Goal: Task Accomplishment & Management: Manage account settings

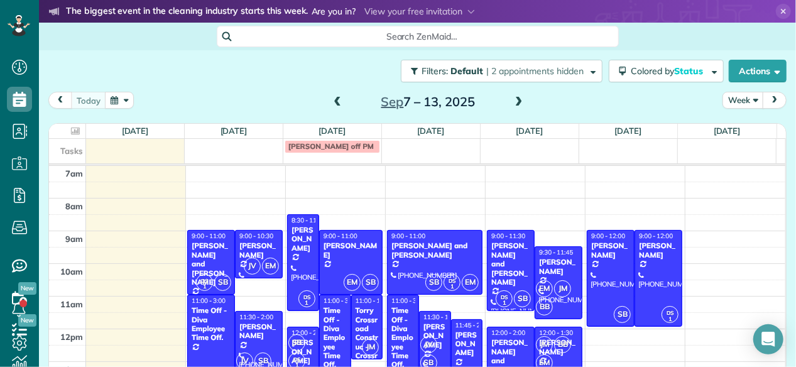
scroll to position [31, 0]
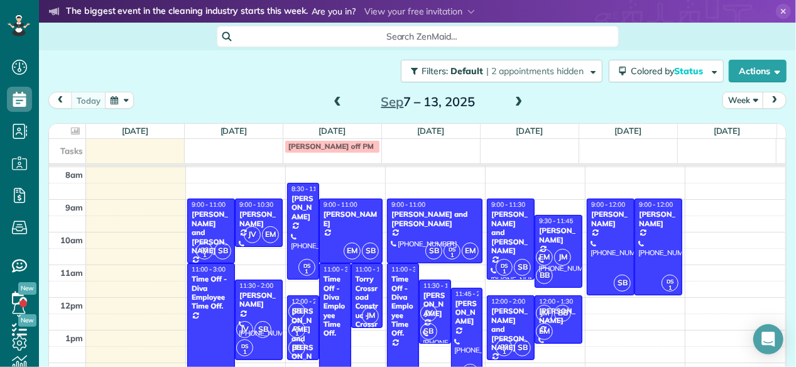
click at [283, 87] on div "Filters: Default | 2 appointments hidden Colored by Status Color by Cleaner Col…" at bounding box center [417, 70] width 757 height 41
click at [597, 154] on div "[PERSON_NAME] off PM" at bounding box center [412, 147] width 727 height 17
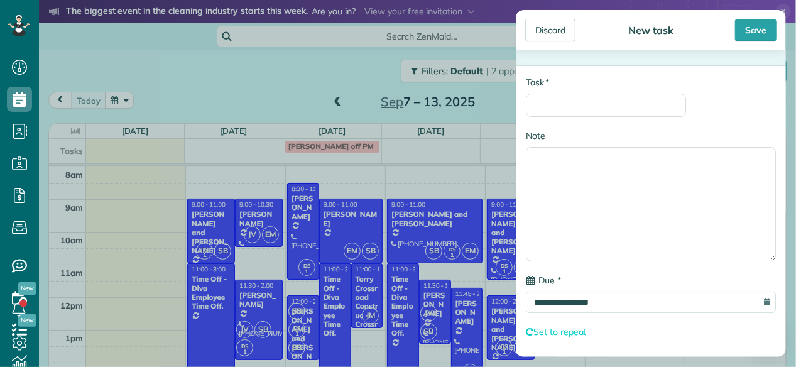
drag, startPoint x: 565, startPoint y: 92, endPoint x: 568, endPoint y: 105, distance: 12.8
click at [568, 105] on div "* Task" at bounding box center [606, 96] width 160 height 41
click at [568, 105] on input "* Task" at bounding box center [606, 105] width 160 height 23
type input "**********"
click at [753, 35] on div "Save" at bounding box center [755, 30] width 41 height 23
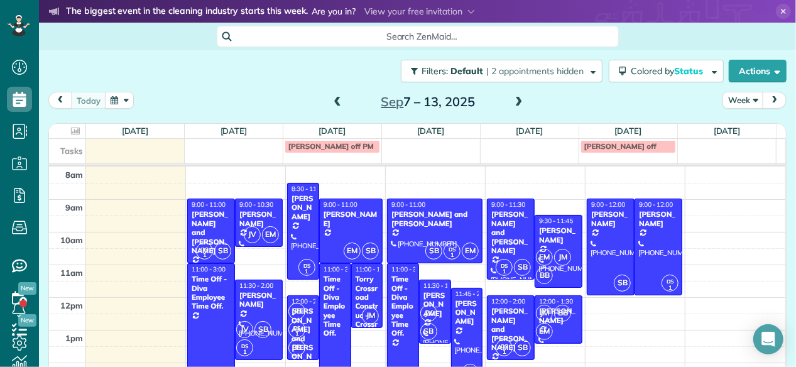
click at [516, 97] on span at bounding box center [519, 102] width 14 height 11
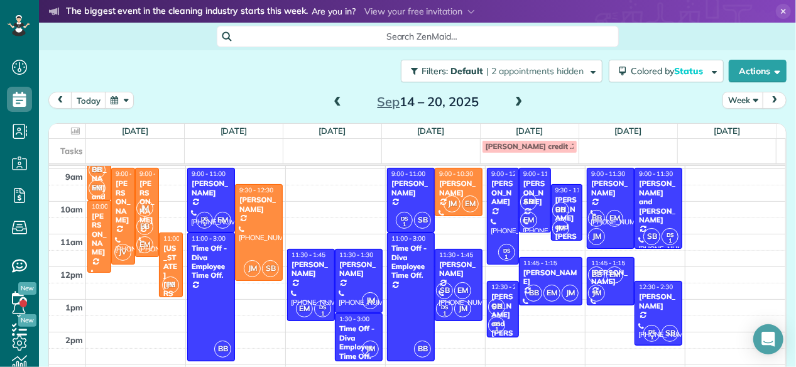
scroll to position [45, 0]
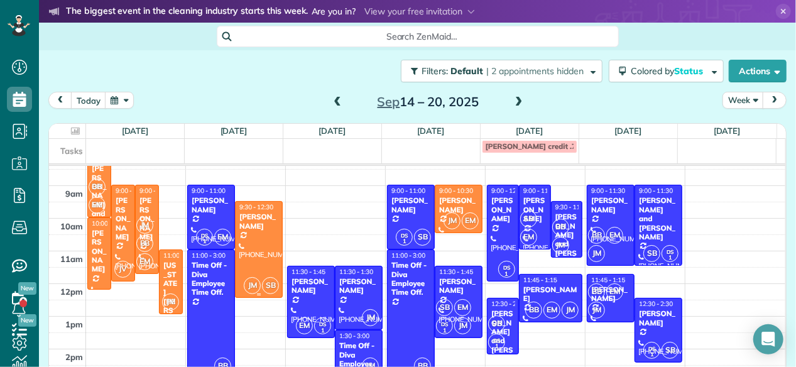
click at [245, 257] on div at bounding box center [259, 249] width 46 height 95
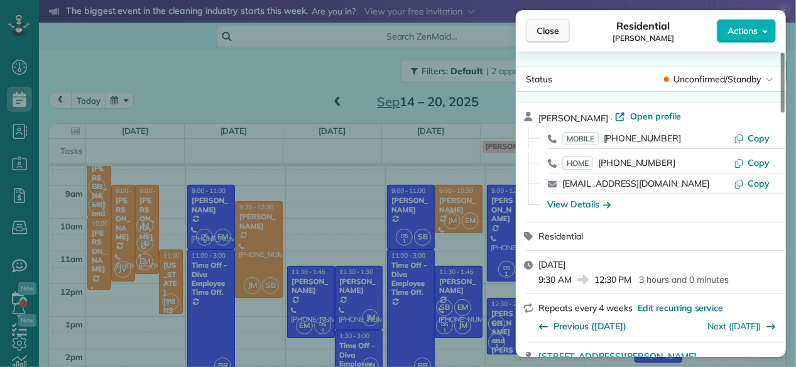
click at [557, 33] on span "Close" at bounding box center [548, 31] width 23 height 13
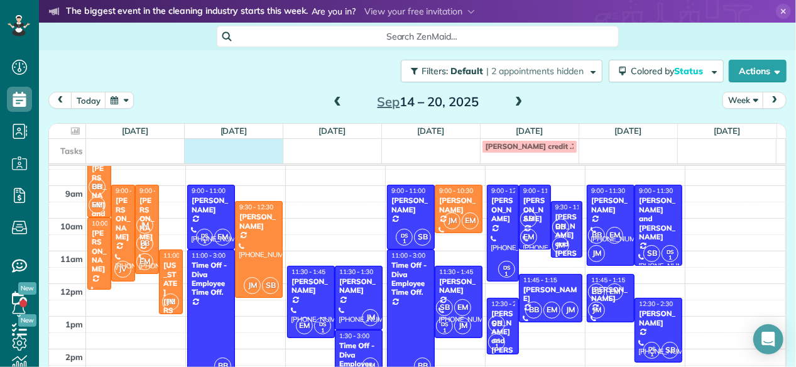
click at [230, 150] on td at bounding box center [233, 146] width 99 height 14
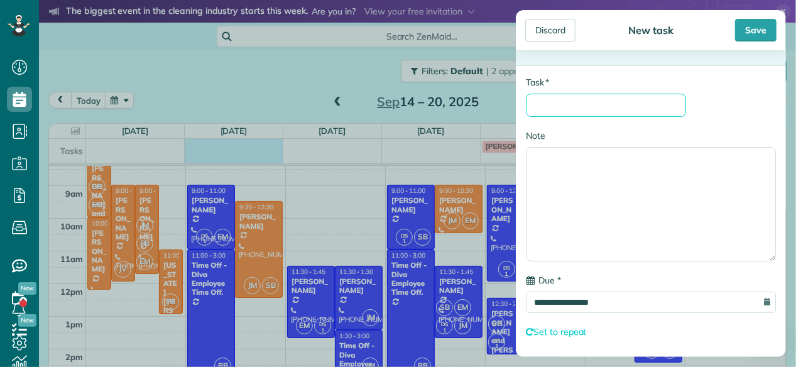
click at [614, 106] on input "* Task" at bounding box center [606, 105] width 160 height 23
type input "**********"
click at [767, 27] on div "Save" at bounding box center [755, 30] width 41 height 23
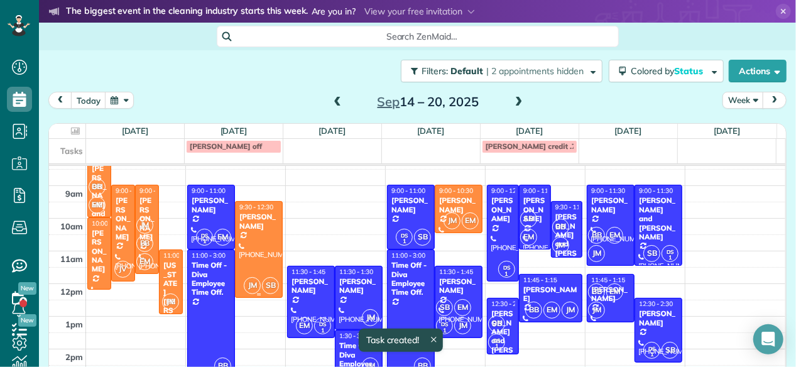
click at [255, 244] on div at bounding box center [259, 249] width 46 height 95
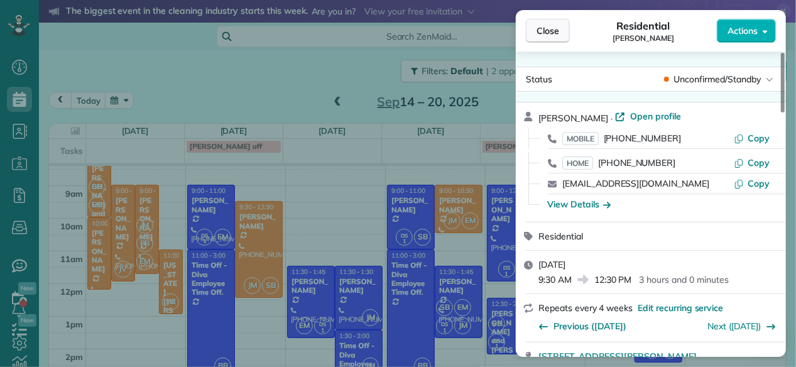
click at [557, 33] on span "Close" at bounding box center [548, 31] width 23 height 13
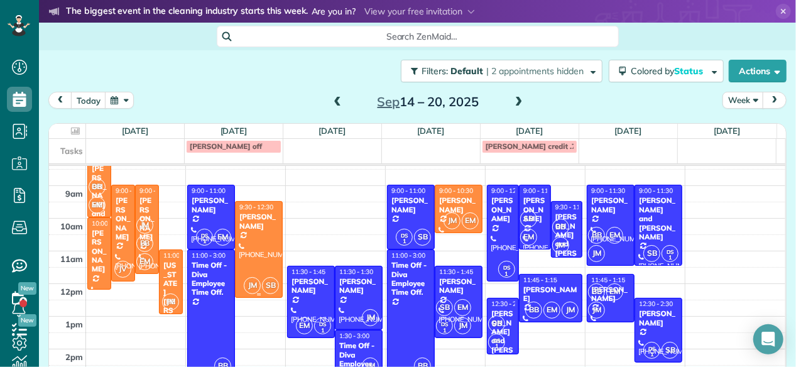
click at [247, 242] on div at bounding box center [259, 249] width 46 height 95
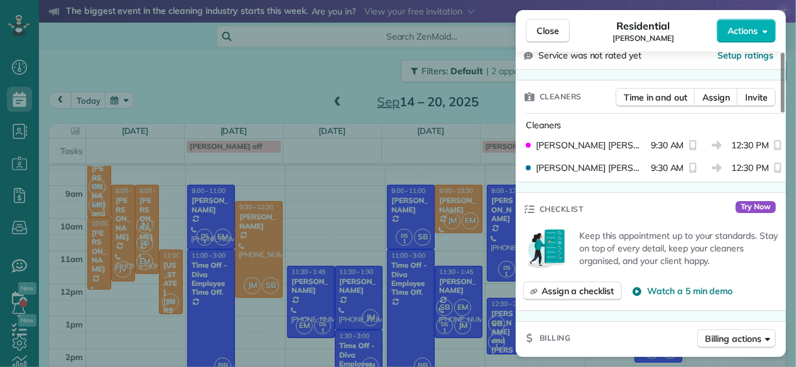
scroll to position [340, 0]
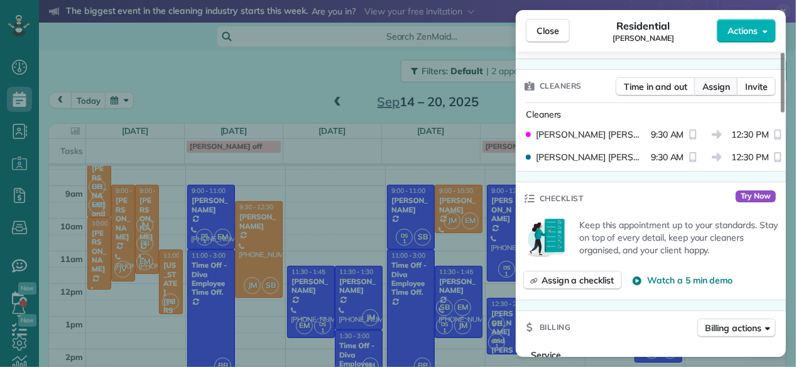
click at [720, 92] on span "Assign" at bounding box center [716, 86] width 28 height 13
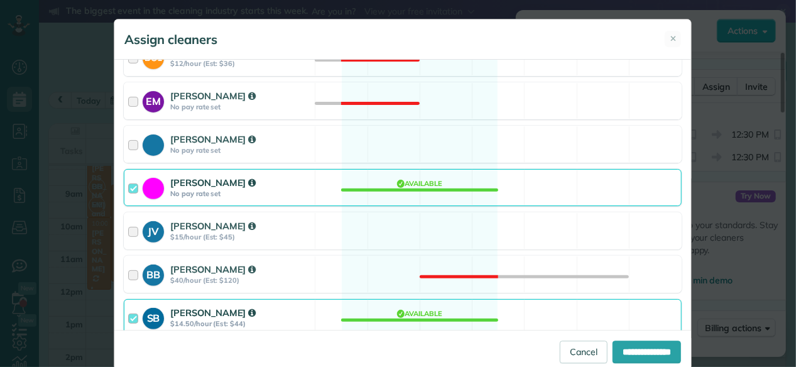
scroll to position [178, 0]
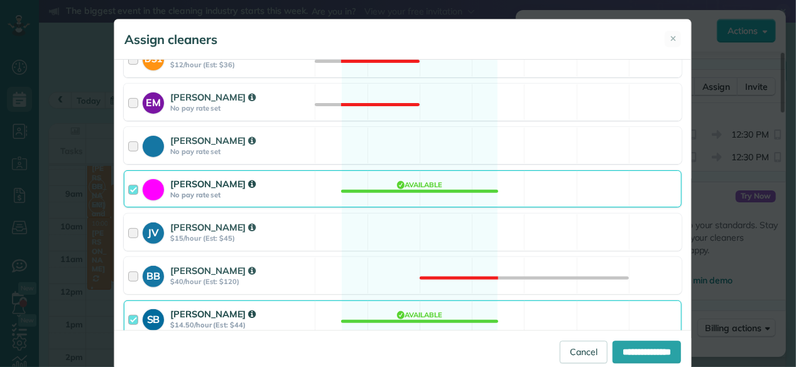
click at [264, 301] on div "SB Sharon Bryant $14.50/hour (Est: $44)" at bounding box center [219, 319] width 190 height 36
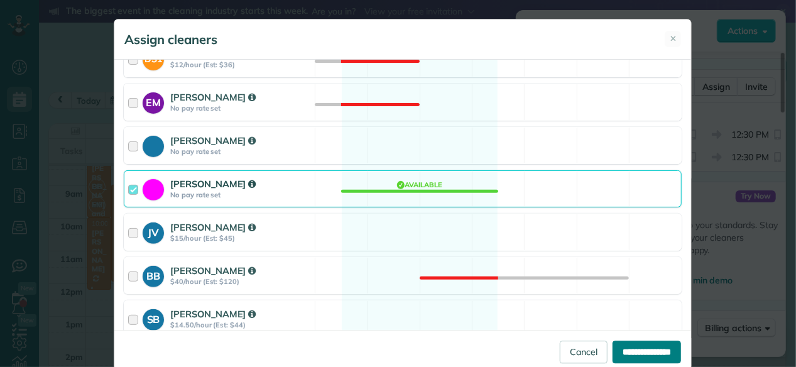
click at [630, 356] on input "**********" at bounding box center [647, 352] width 68 height 23
type input "**********"
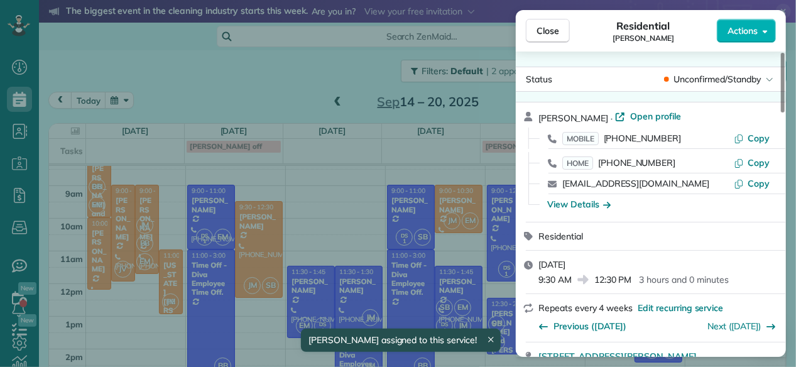
scroll to position [199, 0]
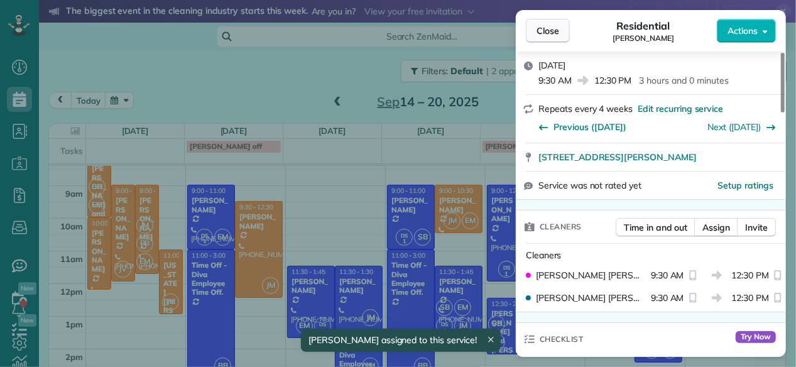
click at [565, 35] on button "Close" at bounding box center [548, 31] width 44 height 24
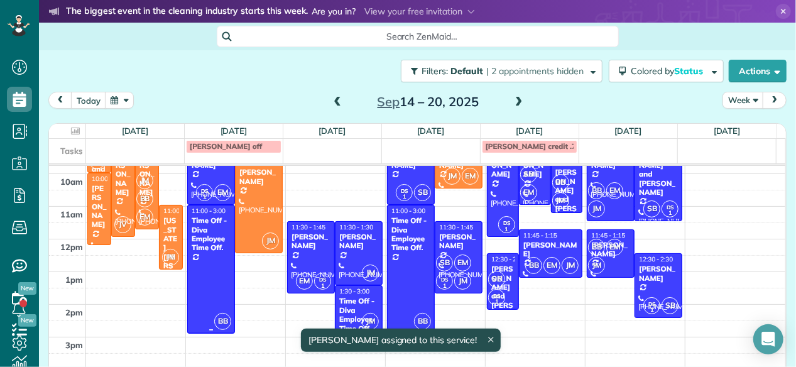
scroll to position [80, 0]
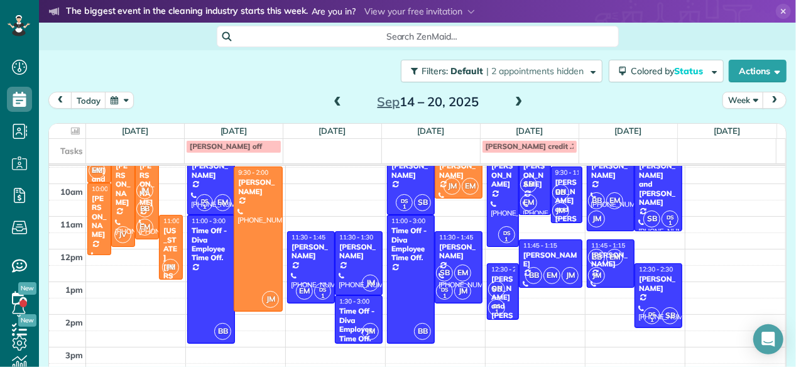
drag, startPoint x: 256, startPoint y: 261, endPoint x: 254, endPoint y: 303, distance: 42.1
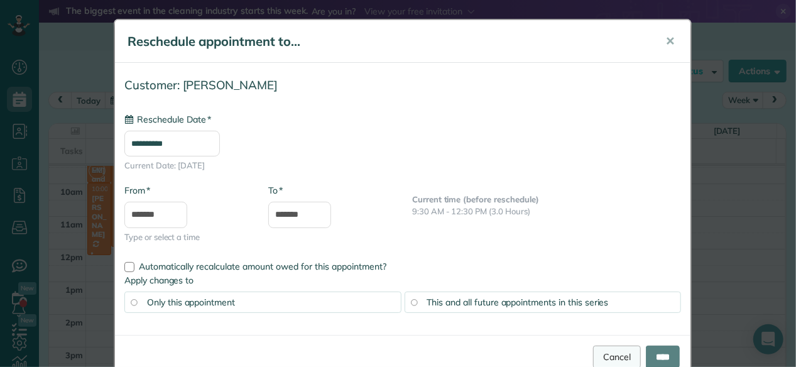
type input "**********"
click at [660, 346] on input "****" at bounding box center [663, 357] width 34 height 23
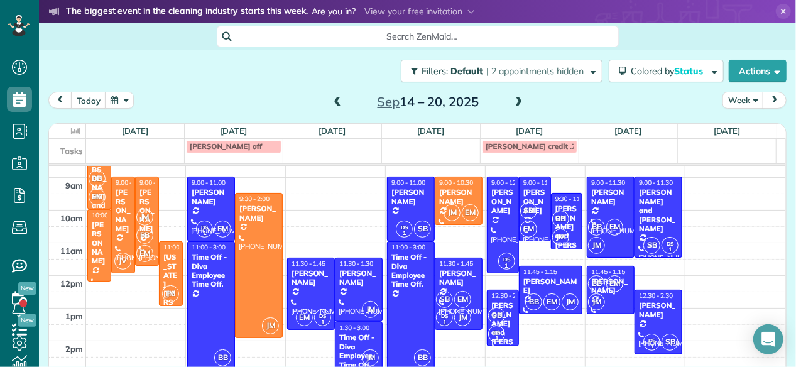
scroll to position [52, 0]
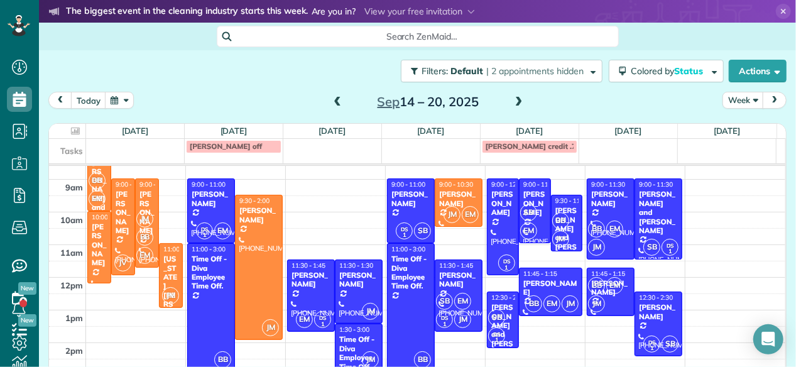
click at [332, 99] on span at bounding box center [337, 102] width 14 height 11
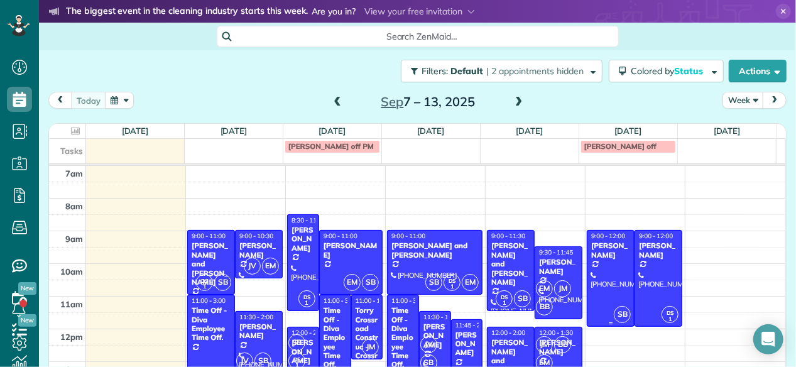
click at [587, 290] on div at bounding box center [610, 278] width 46 height 95
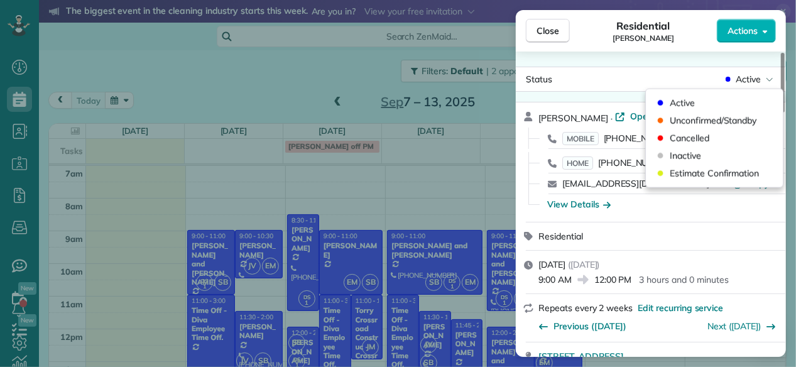
click at [748, 85] on span "Active" at bounding box center [748, 79] width 25 height 13
click at [748, 112] on div "Unconfirmed/Standby" at bounding box center [714, 121] width 127 height 18
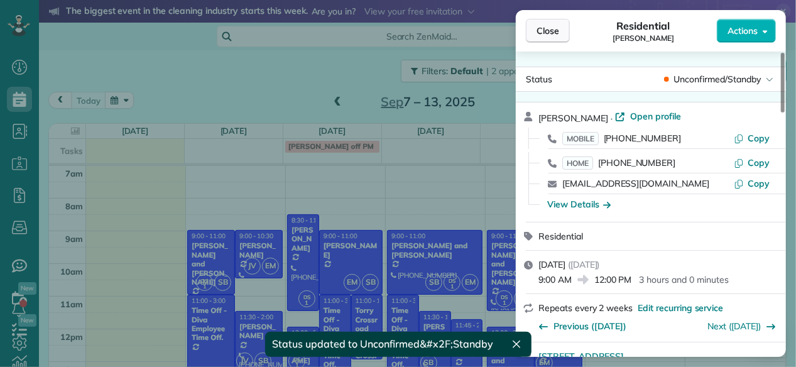
click at [562, 36] on button "Close" at bounding box center [548, 31] width 44 height 24
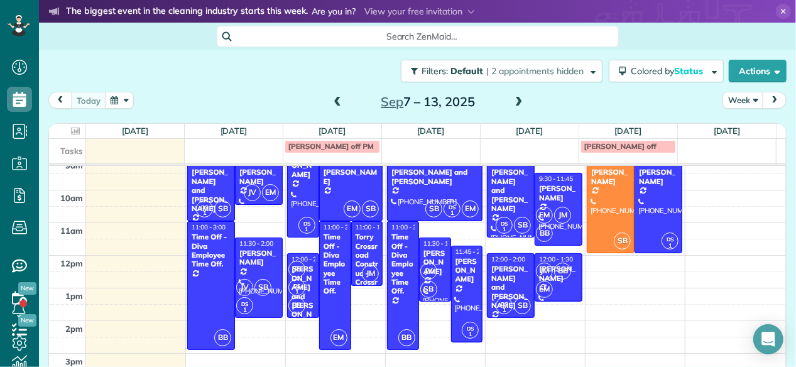
scroll to position [74, 0]
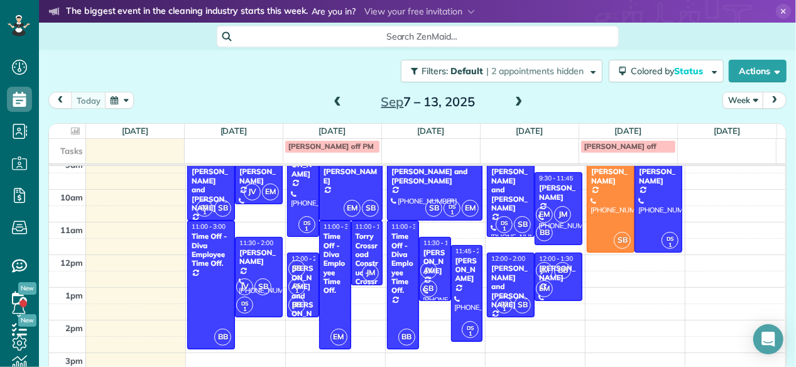
click at [514, 97] on span at bounding box center [519, 102] width 14 height 11
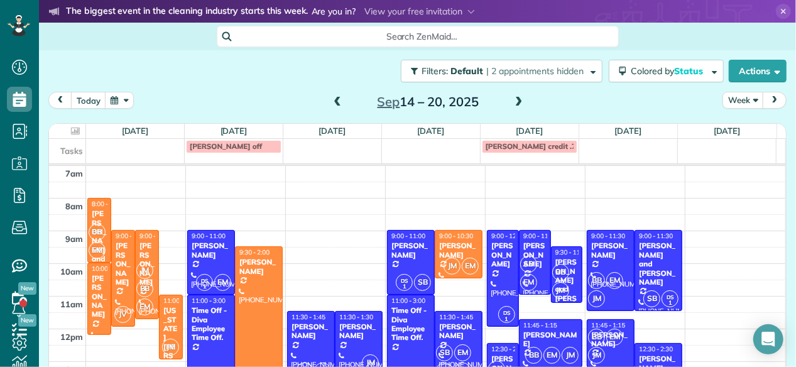
scroll to position [39, 0]
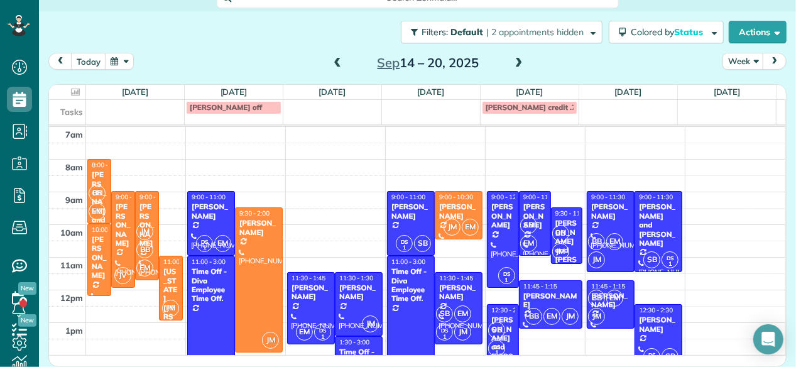
click at [96, 191] on span "BB" at bounding box center [97, 193] width 17 height 17
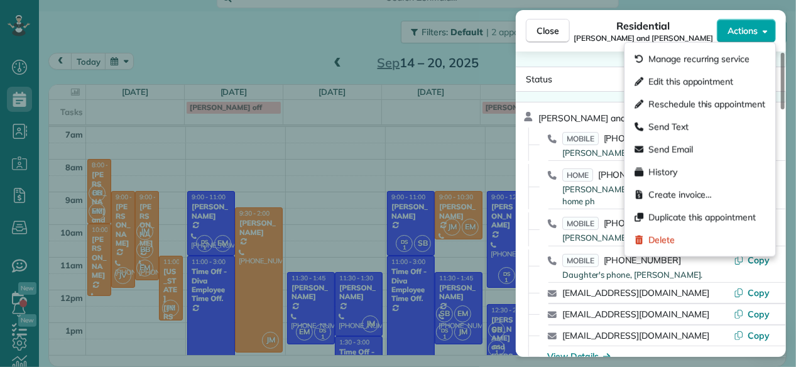
click at [744, 36] on span "Actions" at bounding box center [743, 31] width 30 height 13
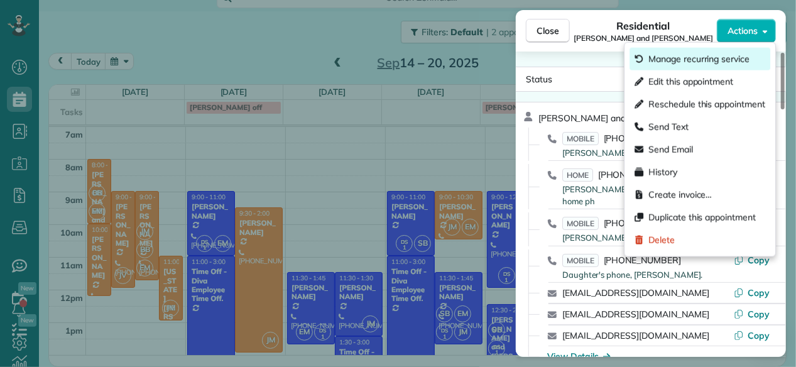
click at [719, 64] on span "Manage recurring service" at bounding box center [698, 59] width 101 height 13
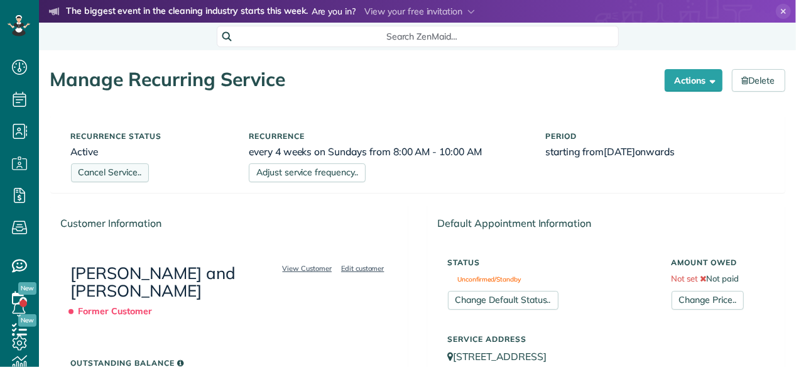
scroll to position [5, 5]
click at [117, 168] on link "Cancel Service.." at bounding box center [110, 172] width 78 height 19
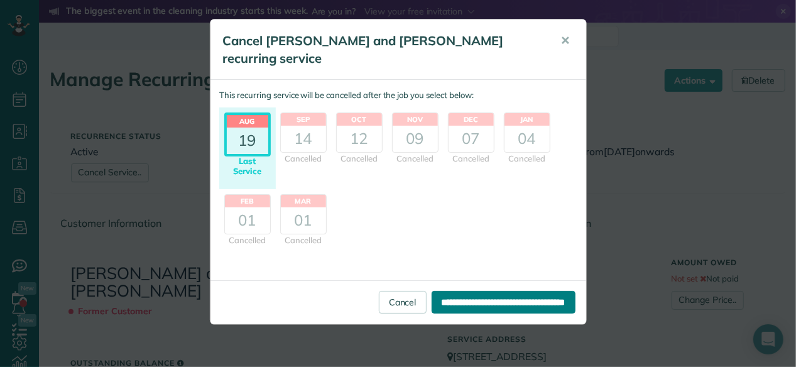
click at [466, 291] on input "**********" at bounding box center [504, 302] width 144 height 23
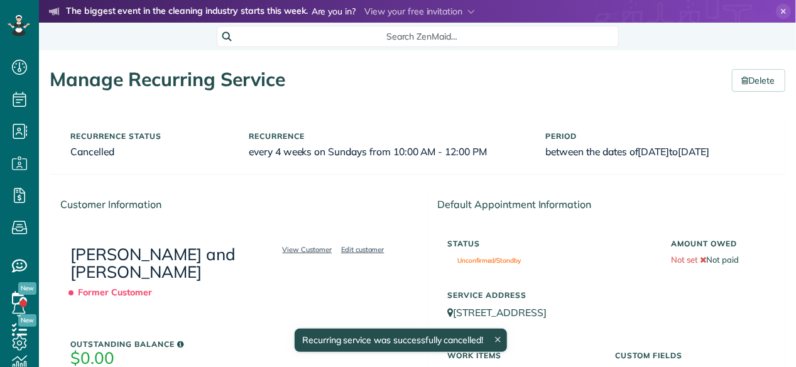
scroll to position [5, 5]
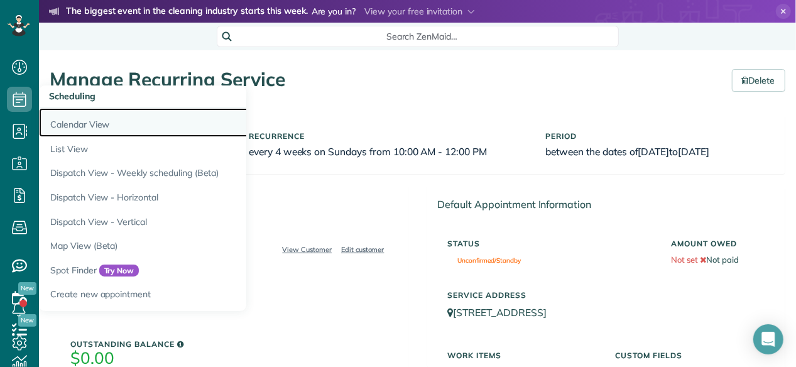
click at [68, 116] on link "Calendar View" at bounding box center [196, 122] width 314 height 29
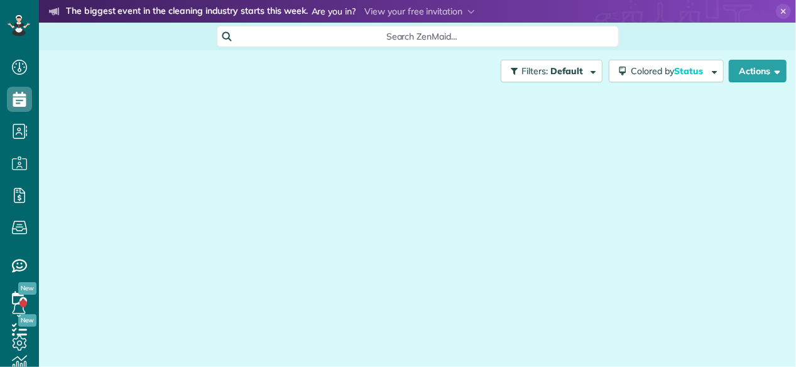
scroll to position [5, 5]
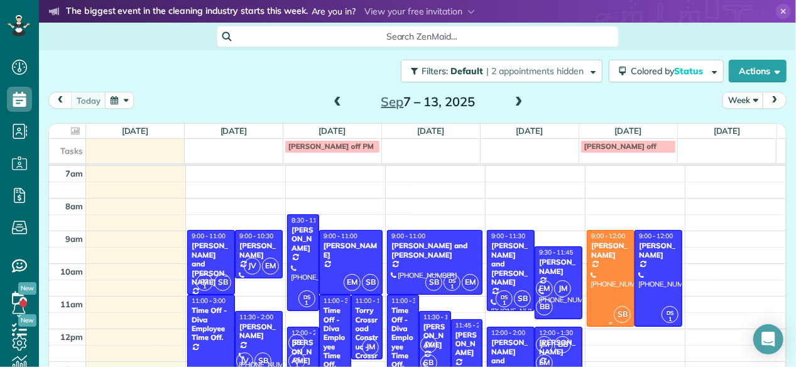
click at [602, 273] on div at bounding box center [610, 278] width 46 height 95
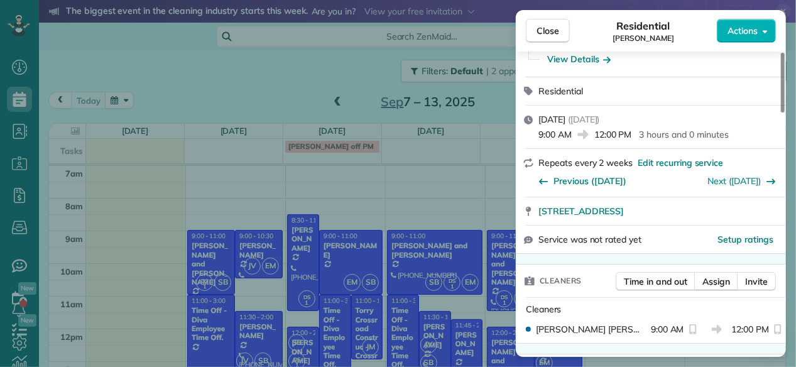
scroll to position [160, 0]
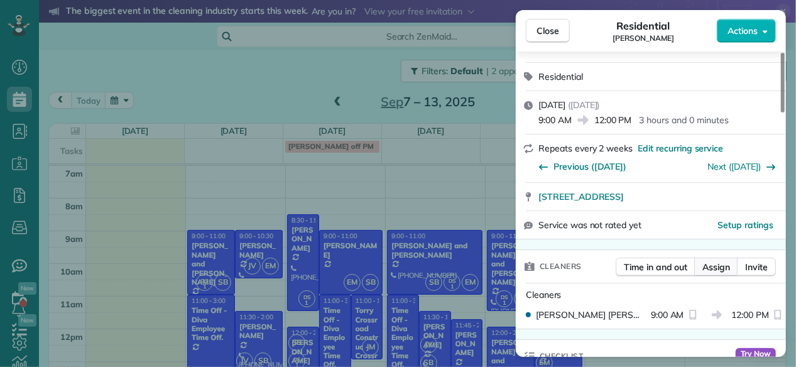
click at [715, 263] on span "Assign" at bounding box center [716, 267] width 28 height 13
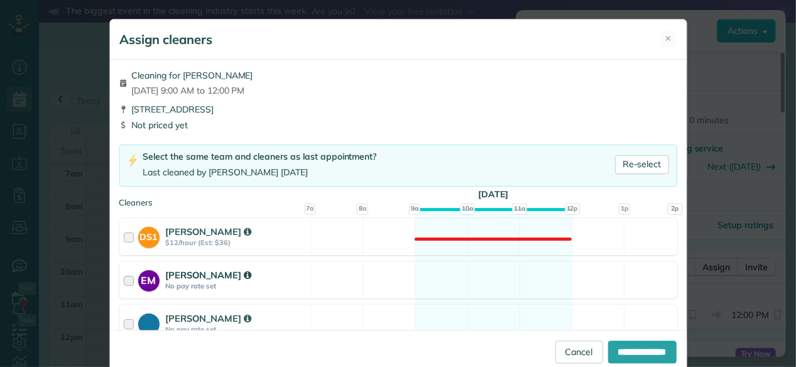
click at [202, 275] on strong "[PERSON_NAME]" at bounding box center [208, 275] width 85 height 12
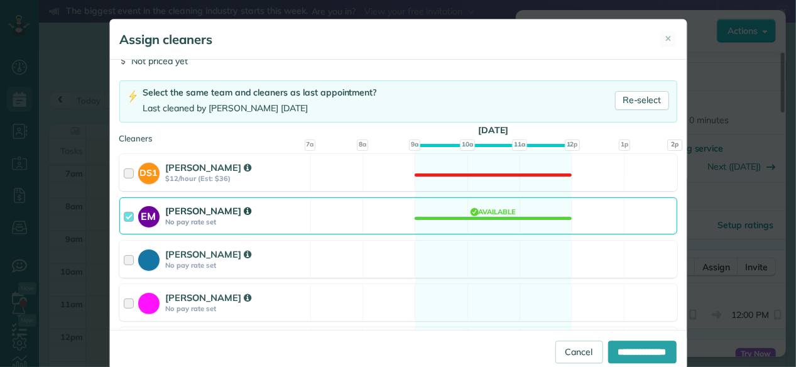
scroll to position [150, 0]
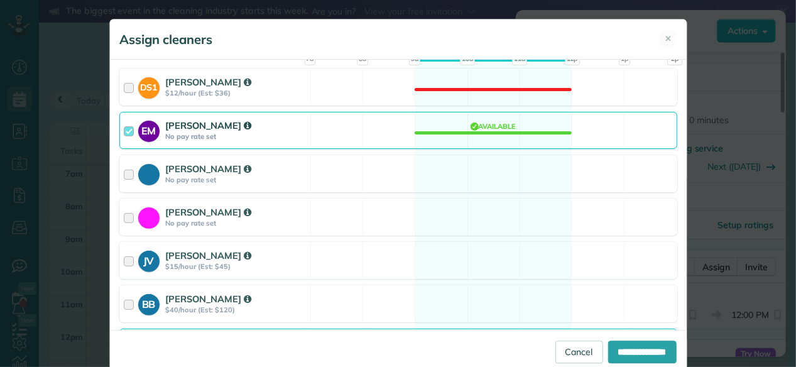
click at [202, 275] on div "JV [PERSON_NAME] $15/hour (Est: $45)" at bounding box center [215, 261] width 190 height 36
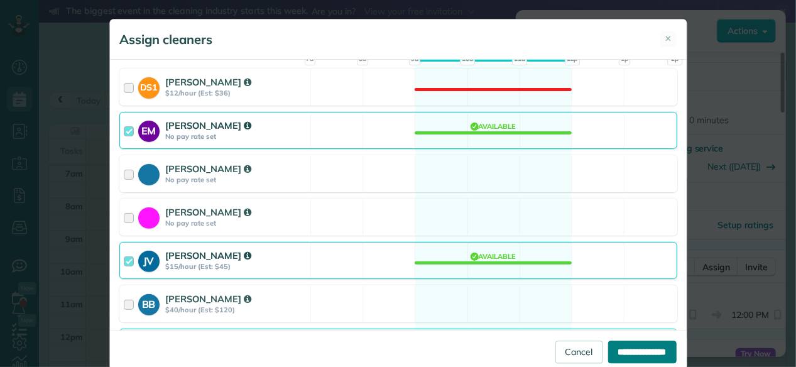
click at [618, 357] on input "**********" at bounding box center [642, 352] width 68 height 23
type input "**********"
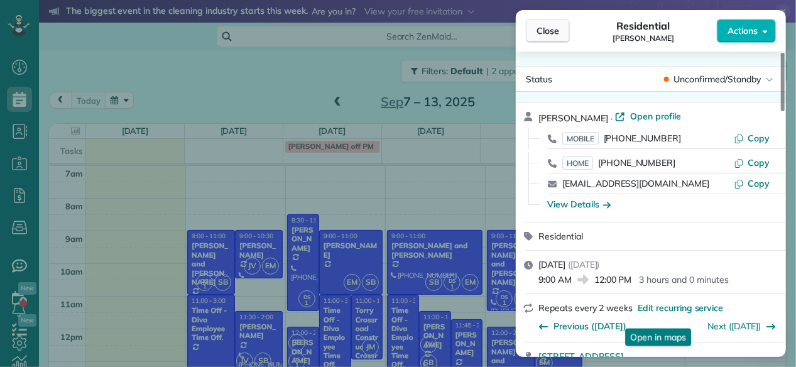
click at [556, 38] on button "Close" at bounding box center [548, 31] width 44 height 24
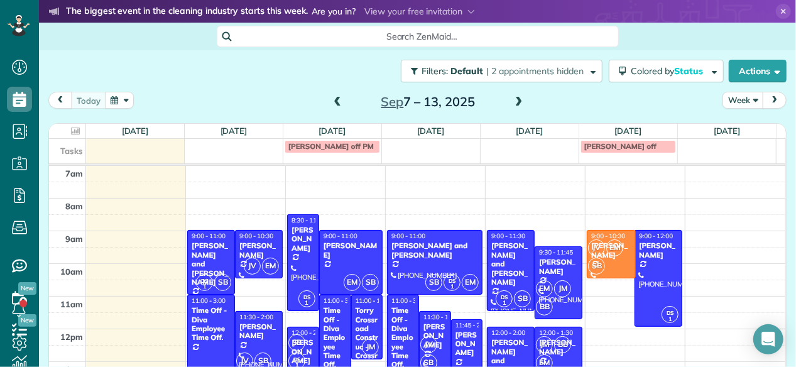
drag, startPoint x: 586, startPoint y: 324, endPoint x: 588, endPoint y: 278, distance: 46.6
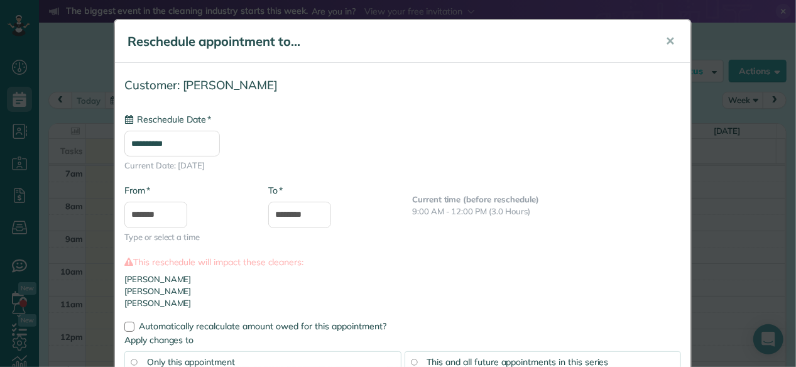
type input "**********"
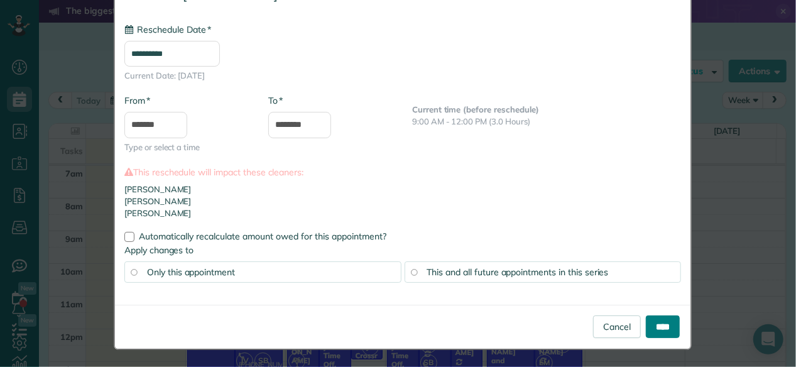
click at [655, 328] on input "****" at bounding box center [663, 326] width 34 height 23
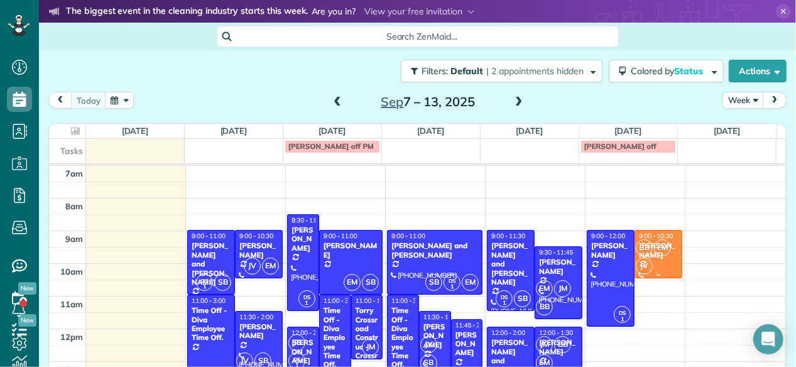
click at [640, 262] on div "SB EM JV" at bounding box center [657, 257] width 44 height 36
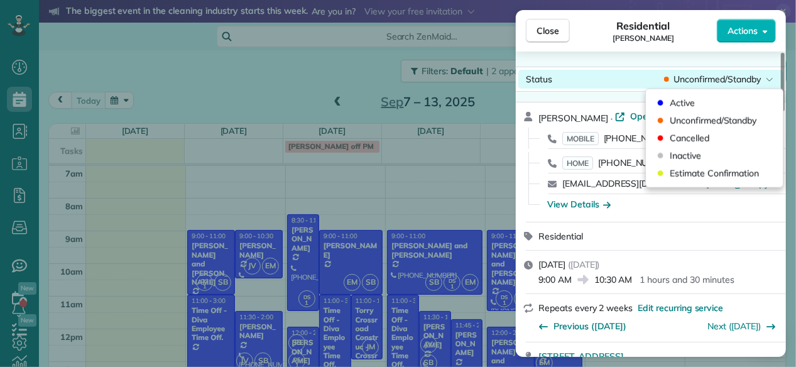
click at [720, 71] on div "Status Unconfirmed/Standby" at bounding box center [650, 79] width 265 height 19
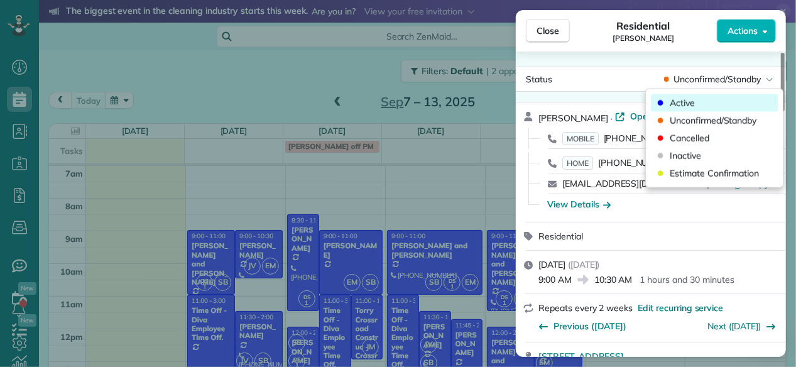
click at [694, 110] on div "Active" at bounding box center [714, 103] width 127 height 18
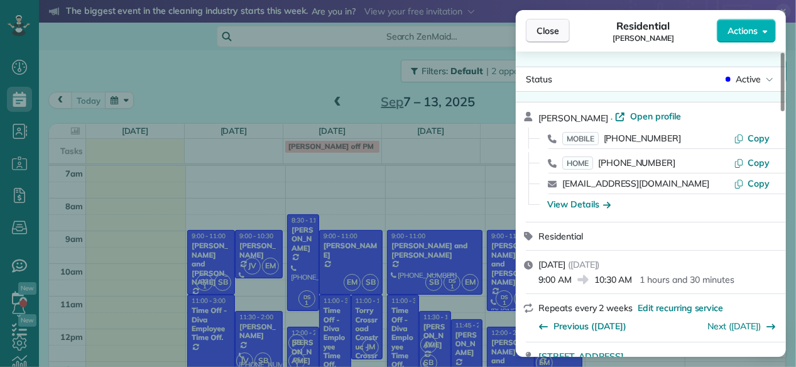
click at [544, 26] on span "Close" at bounding box center [548, 31] width 23 height 13
